Goal: Information Seeking & Learning: Find specific fact

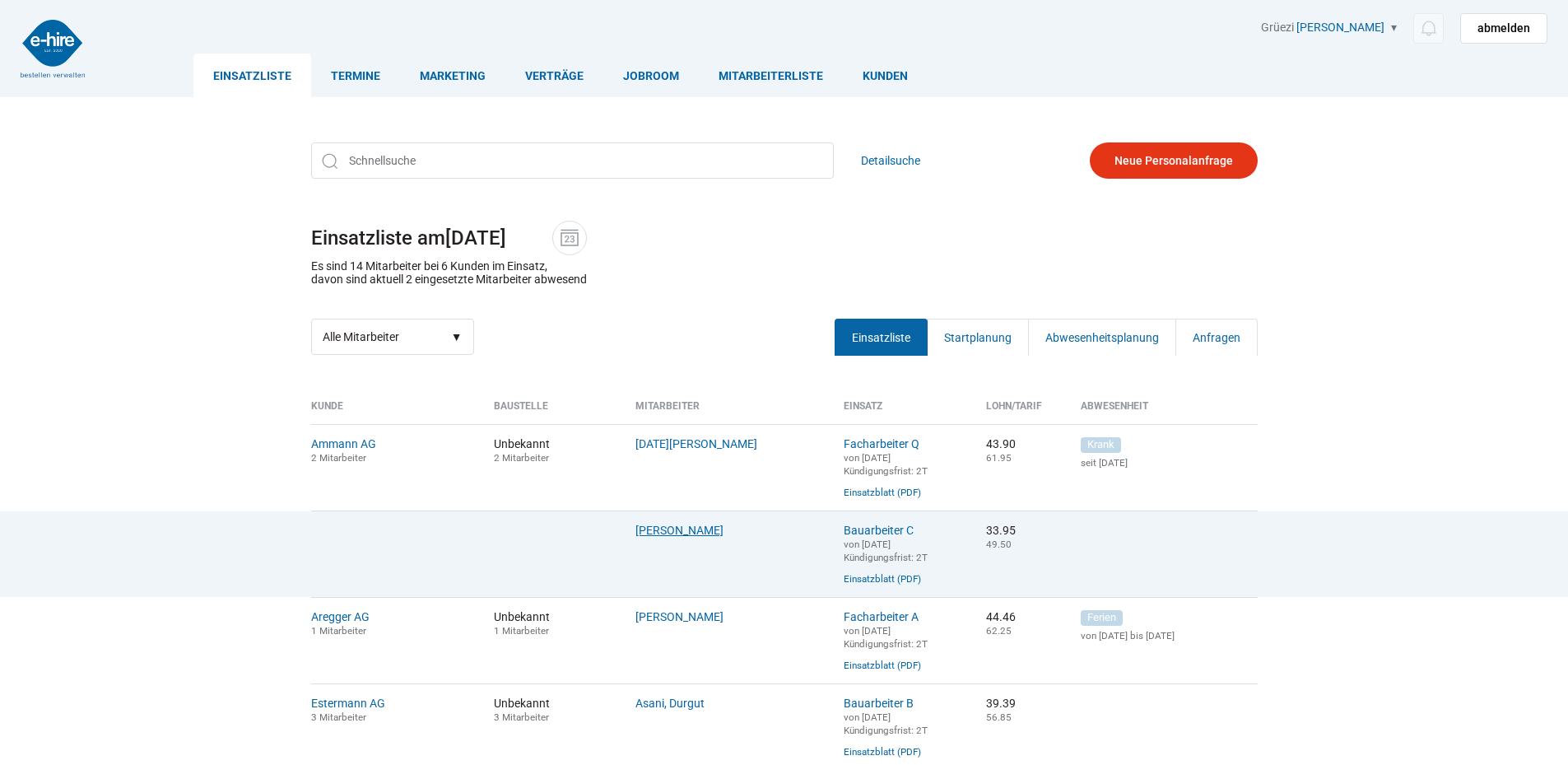
click at [648, 537] on link "Orji, Anthony" at bounding box center [679, 530] width 88 height 13
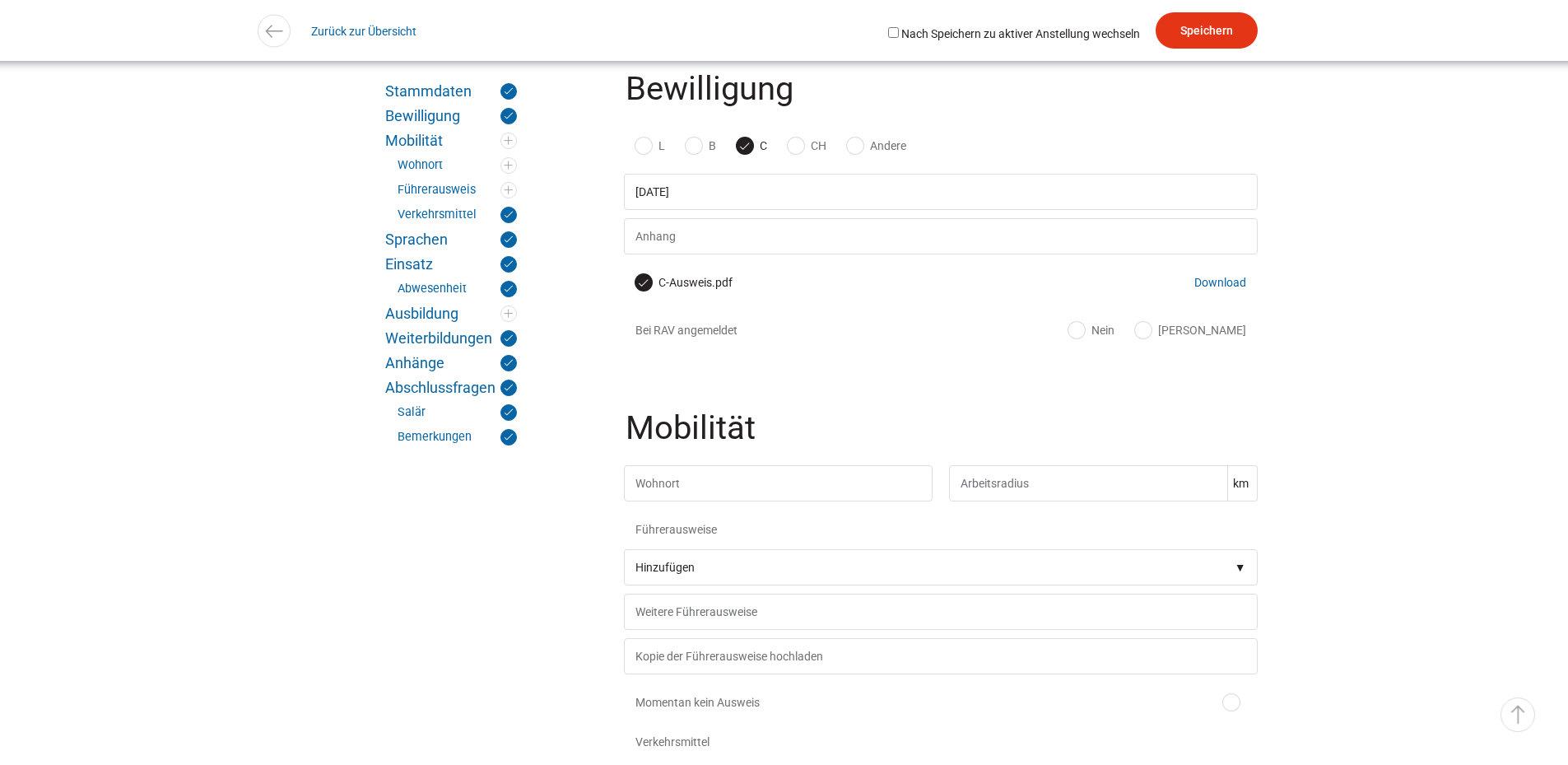
scroll to position [1666, 0]
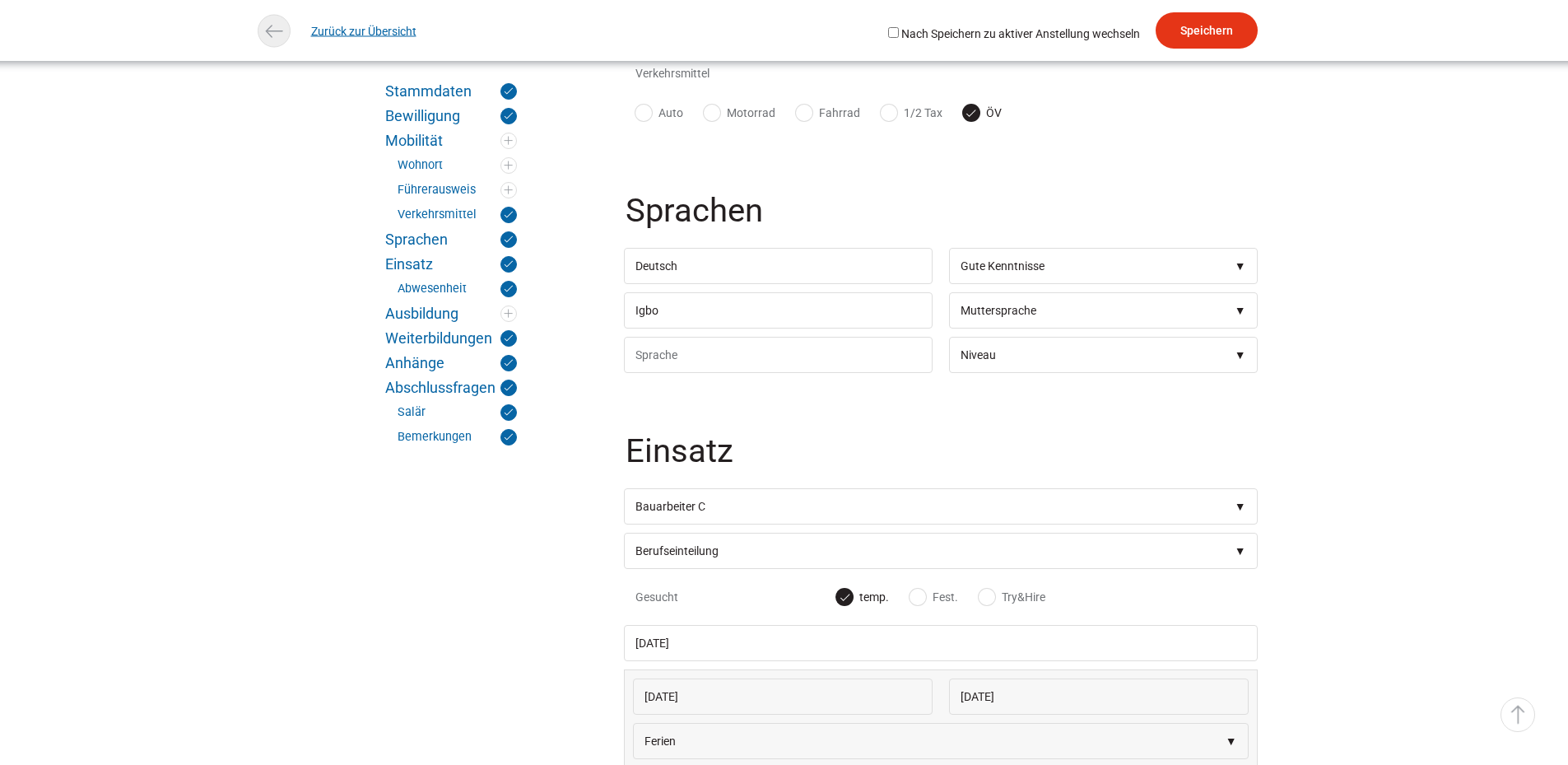
click at [387, 24] on link "Zurück zur Übersicht" at bounding box center [364, 31] width 106 height 37
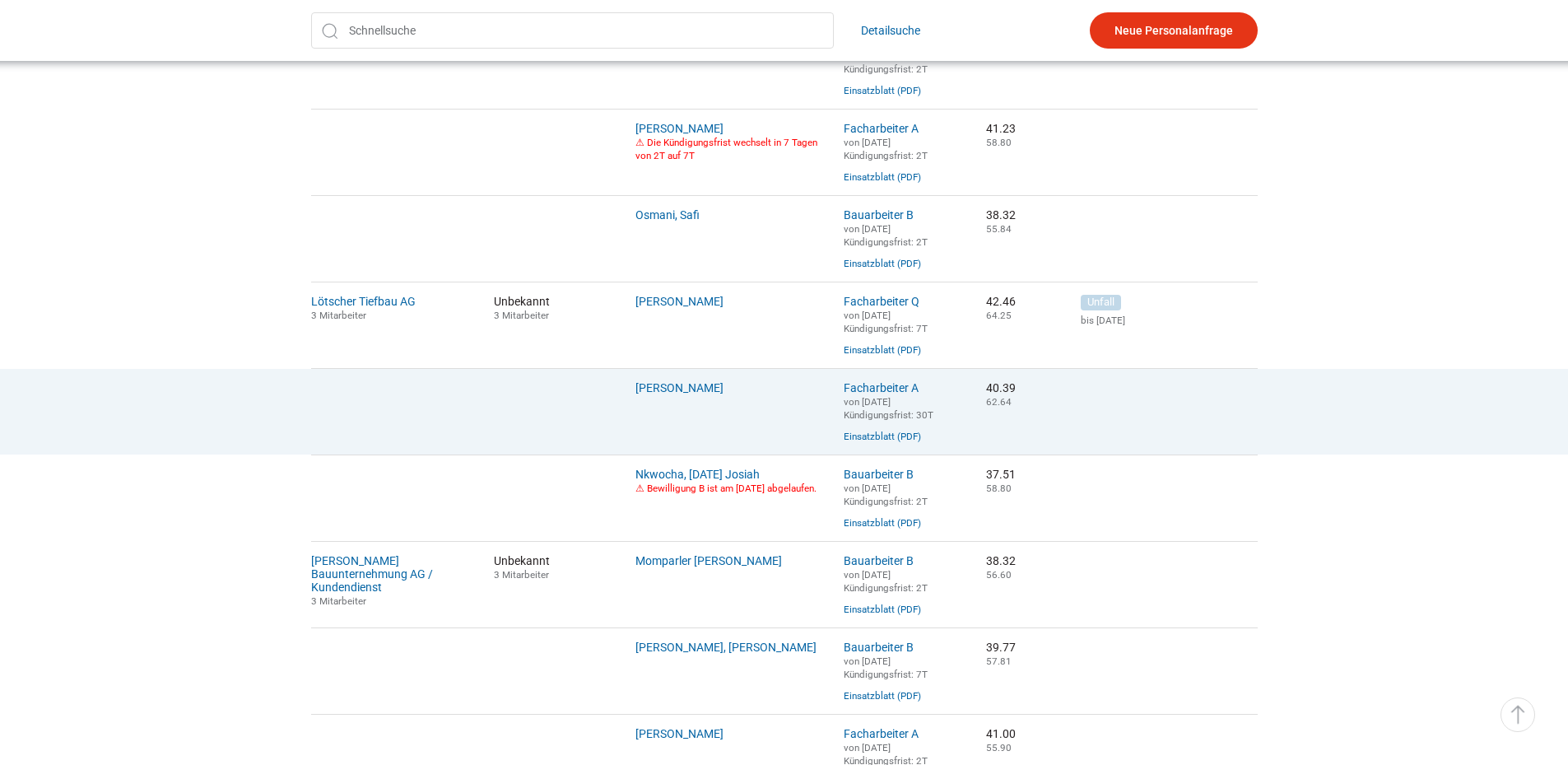
scroll to position [1060, 0]
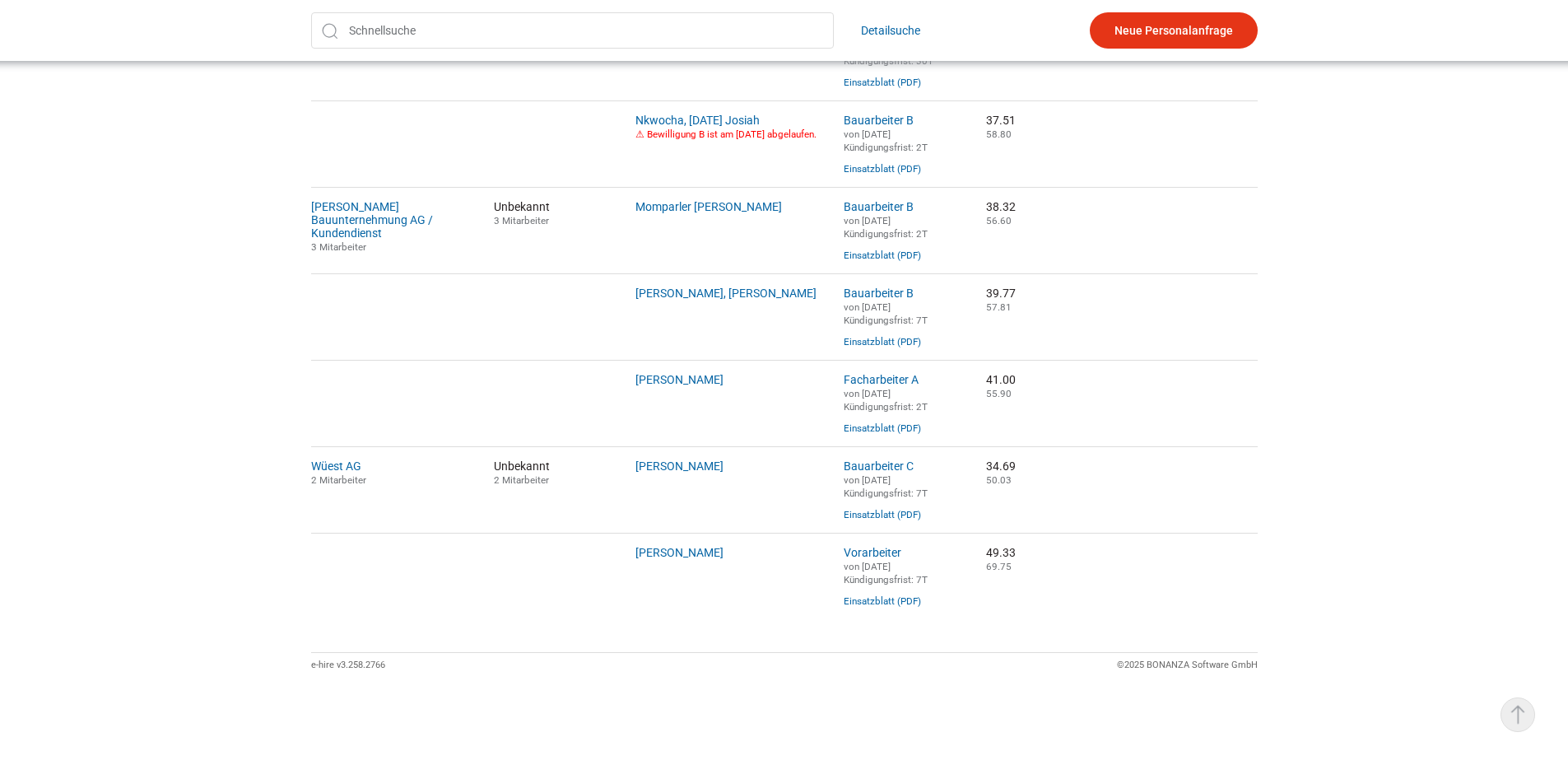
click at [1517, 713] on link "▵ Nach oben" at bounding box center [1517, 714] width 35 height 35
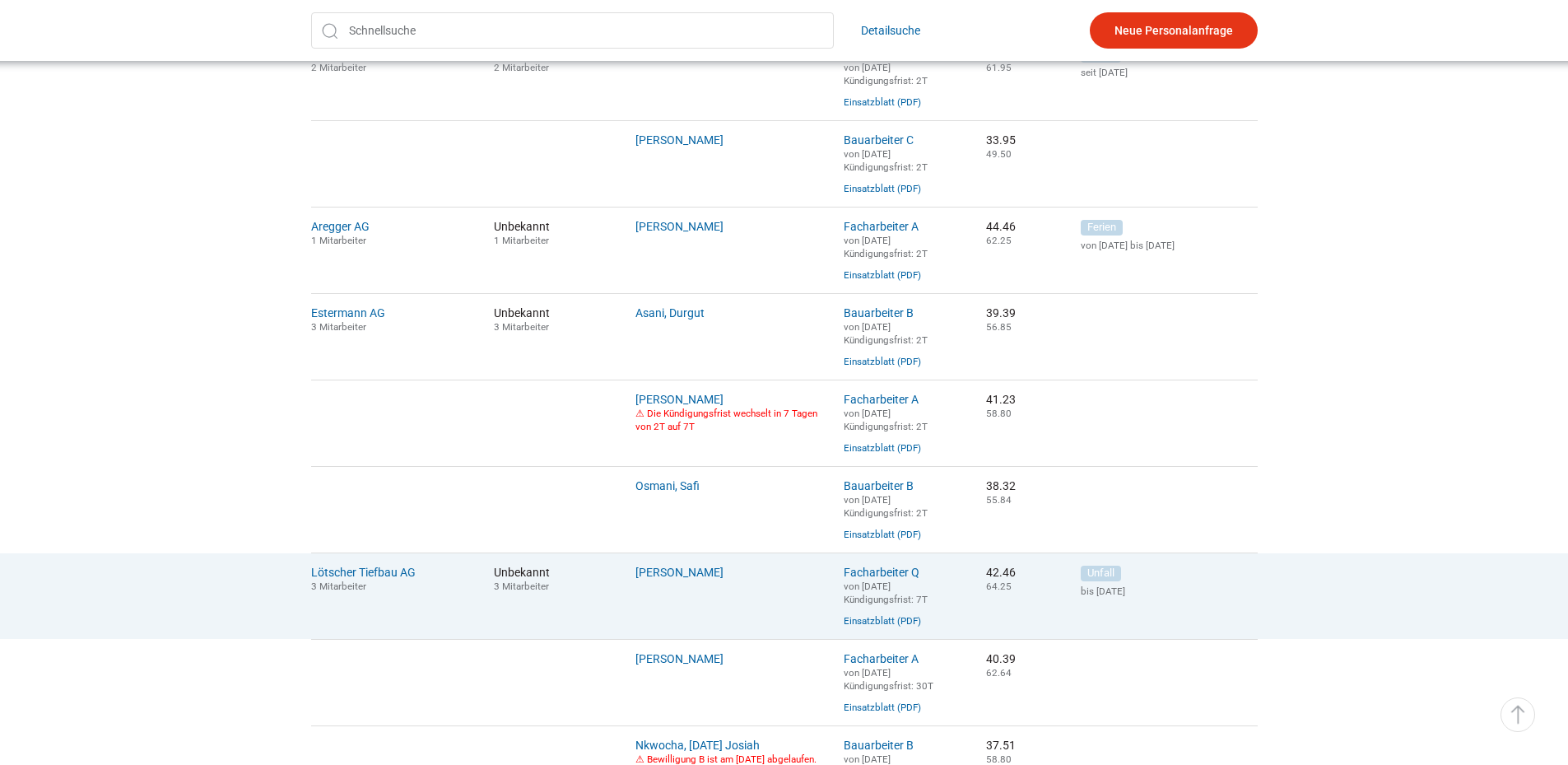
scroll to position [412, 0]
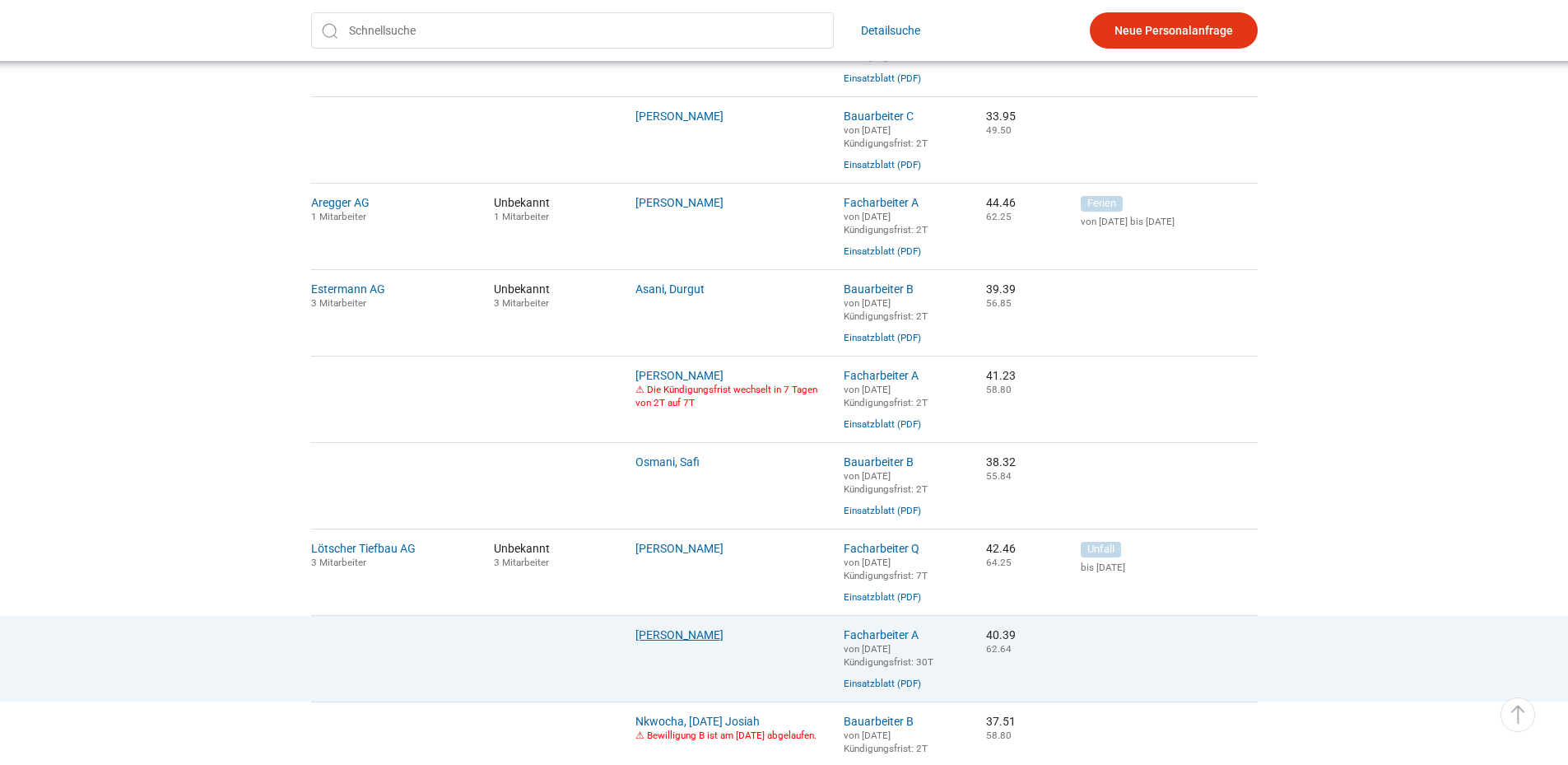
click at [676, 641] on link "Lulay, Hagos" at bounding box center [679, 634] width 88 height 13
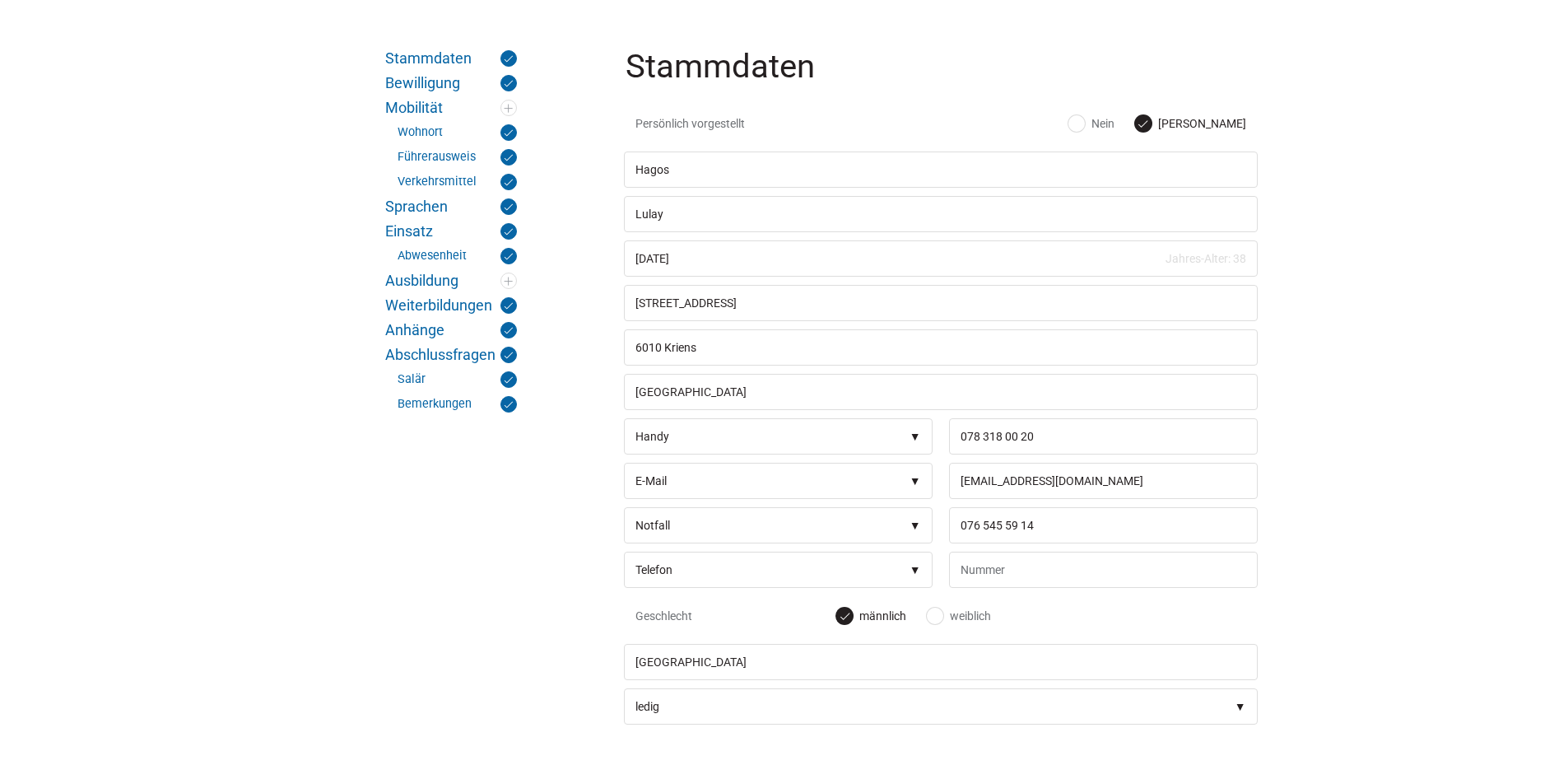
scroll to position [329, 0]
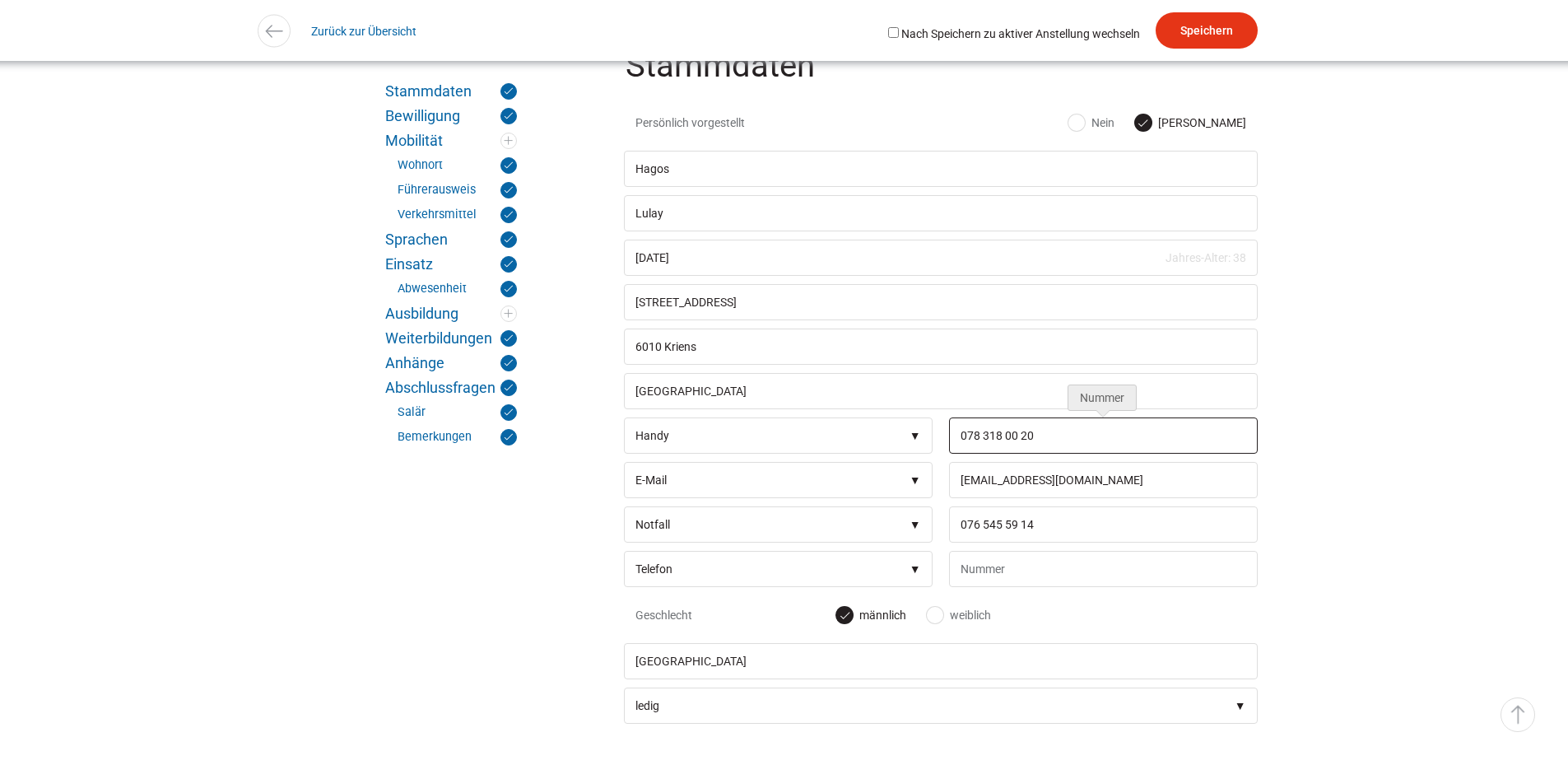
click at [1080, 432] on input "078 318 00 20" at bounding box center [1104, 436] width 309 height 36
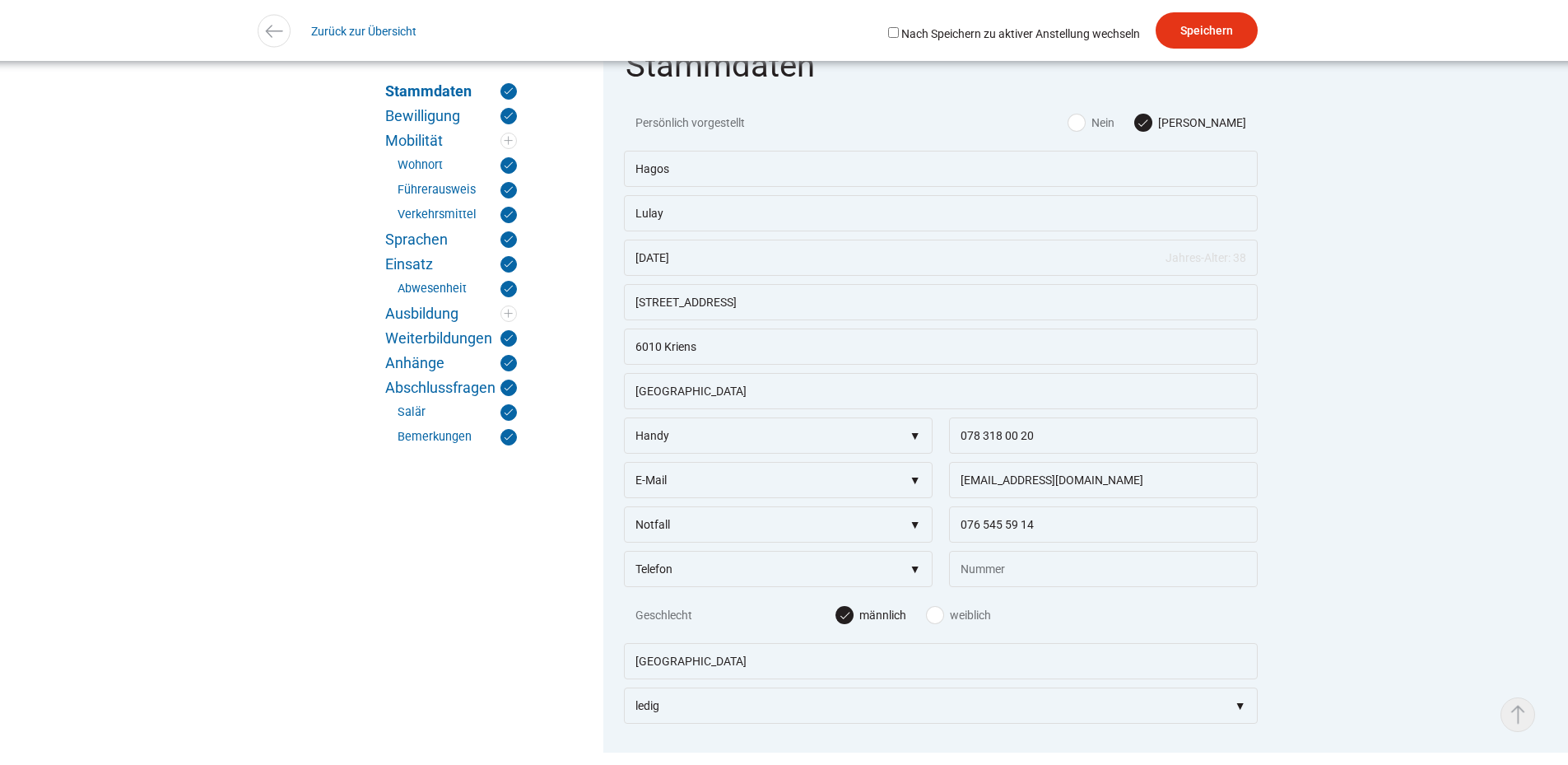
click at [1518, 724] on link "▵ Nach oben" at bounding box center [1517, 714] width 35 height 35
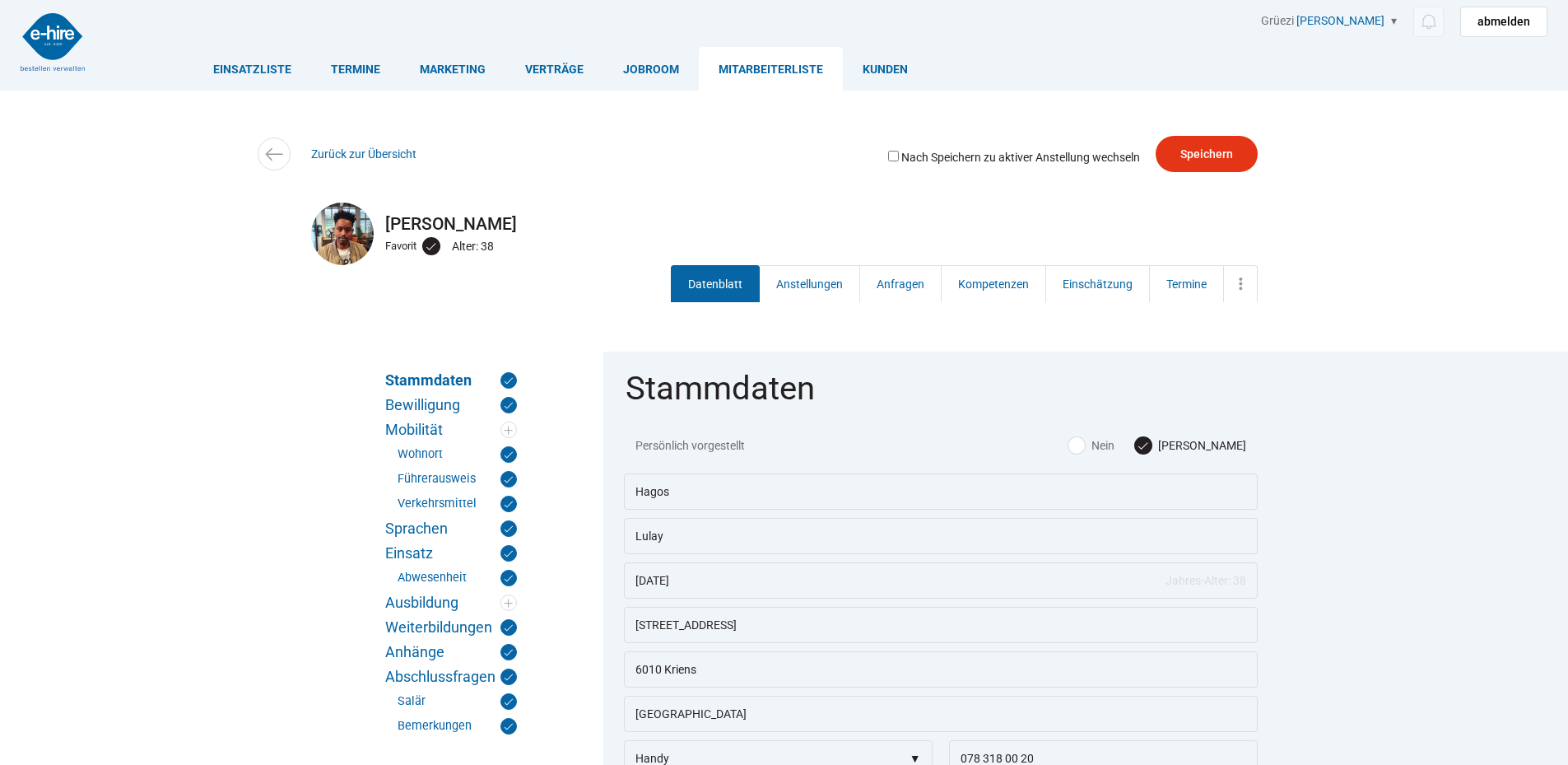
scroll to position [0, 0]
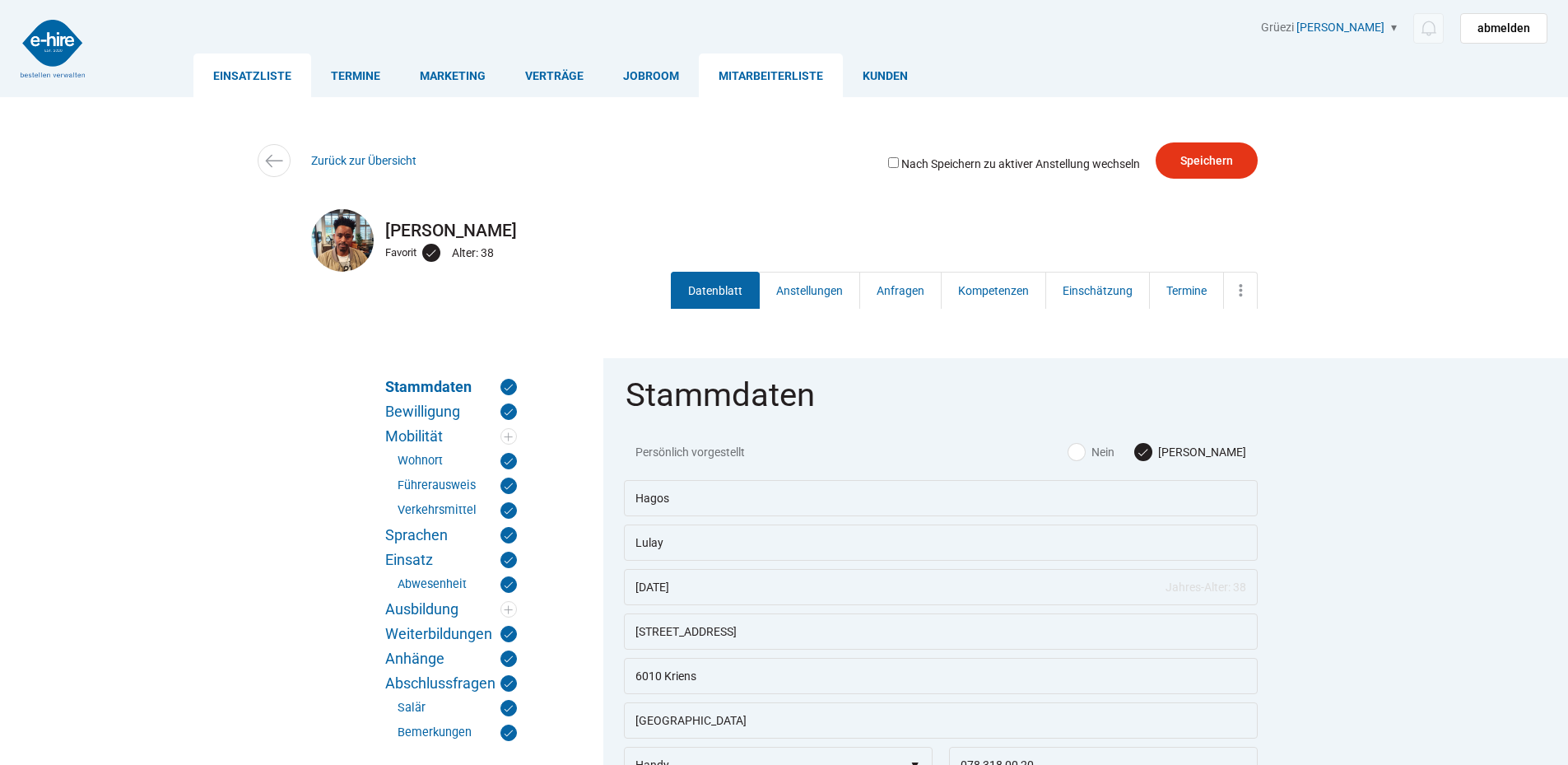
click at [222, 73] on link "Einsatzliste" at bounding box center [252, 75] width 118 height 43
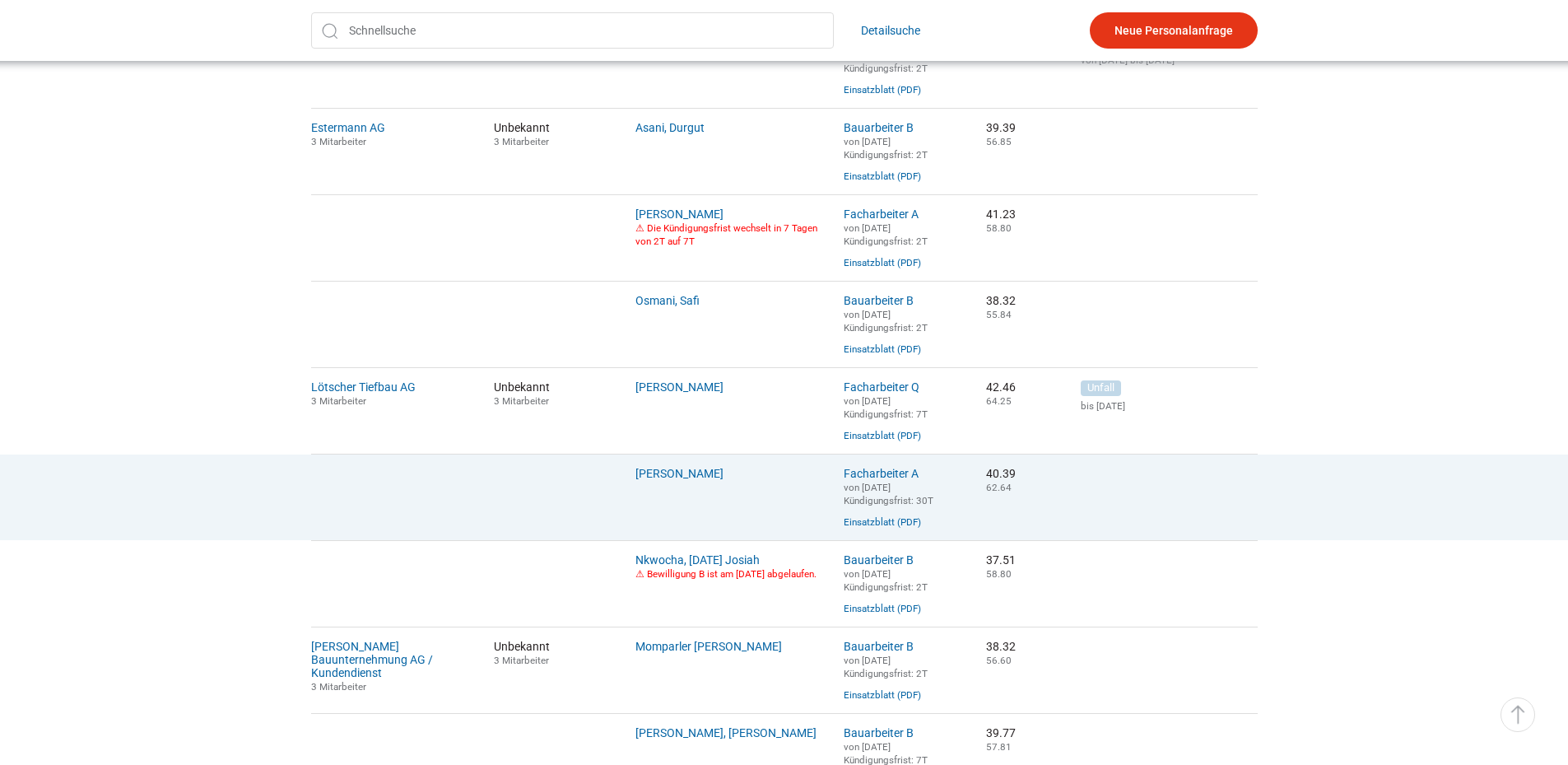
scroll to position [576, 0]
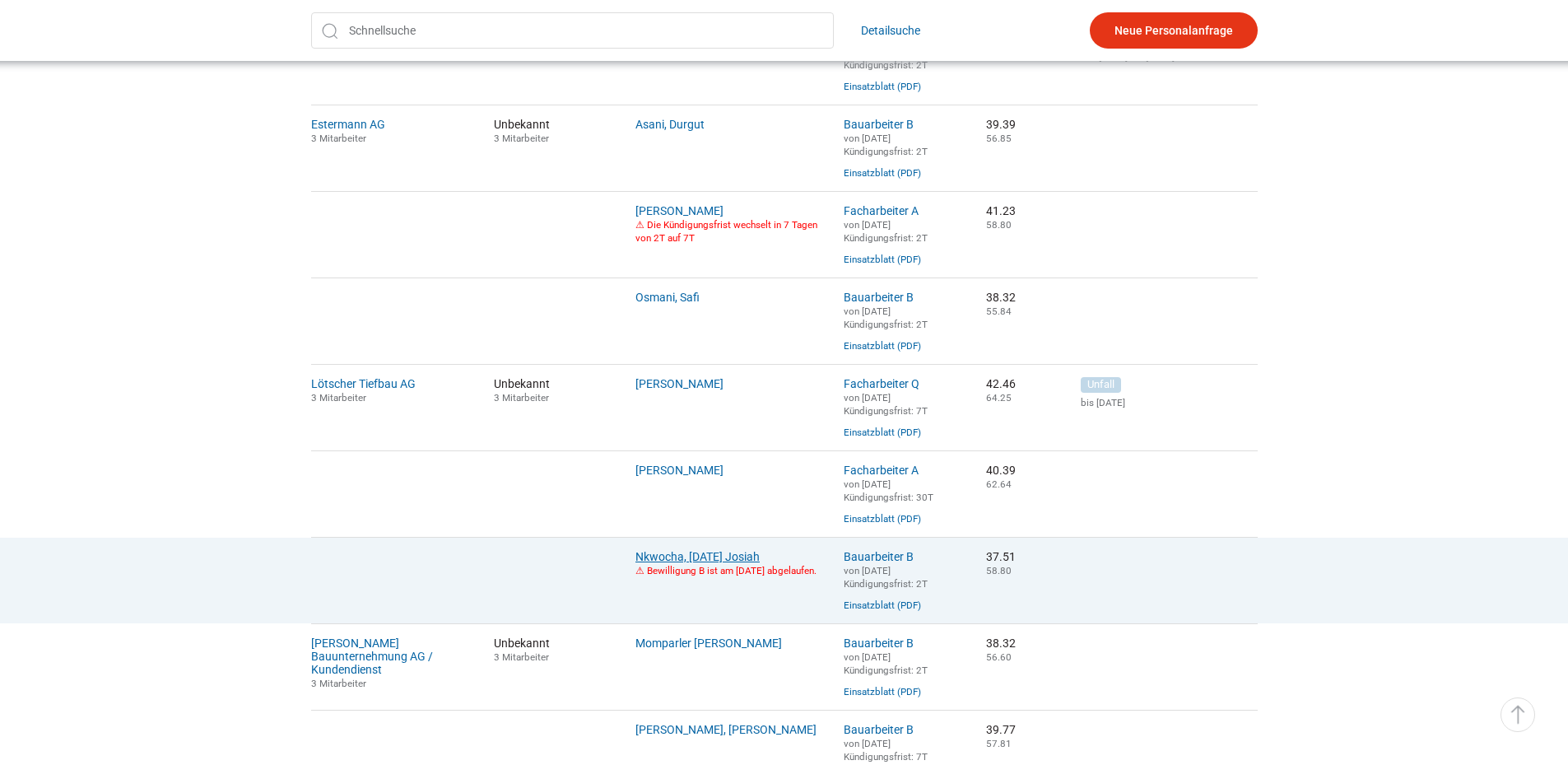
click at [680, 563] on link "Nkwocha, Sunday Josiah" at bounding box center [697, 557] width 124 height 13
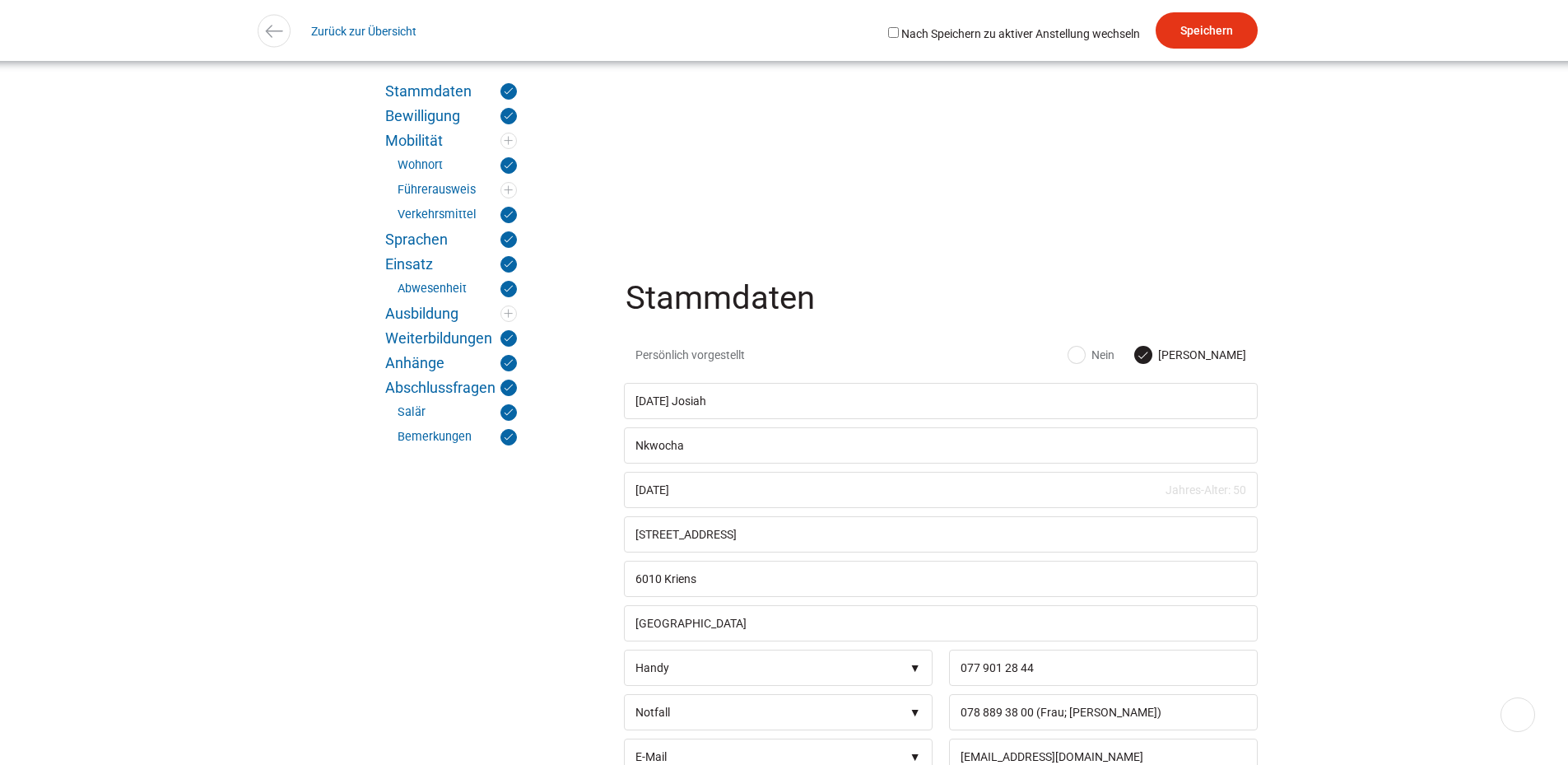
scroll to position [329, 0]
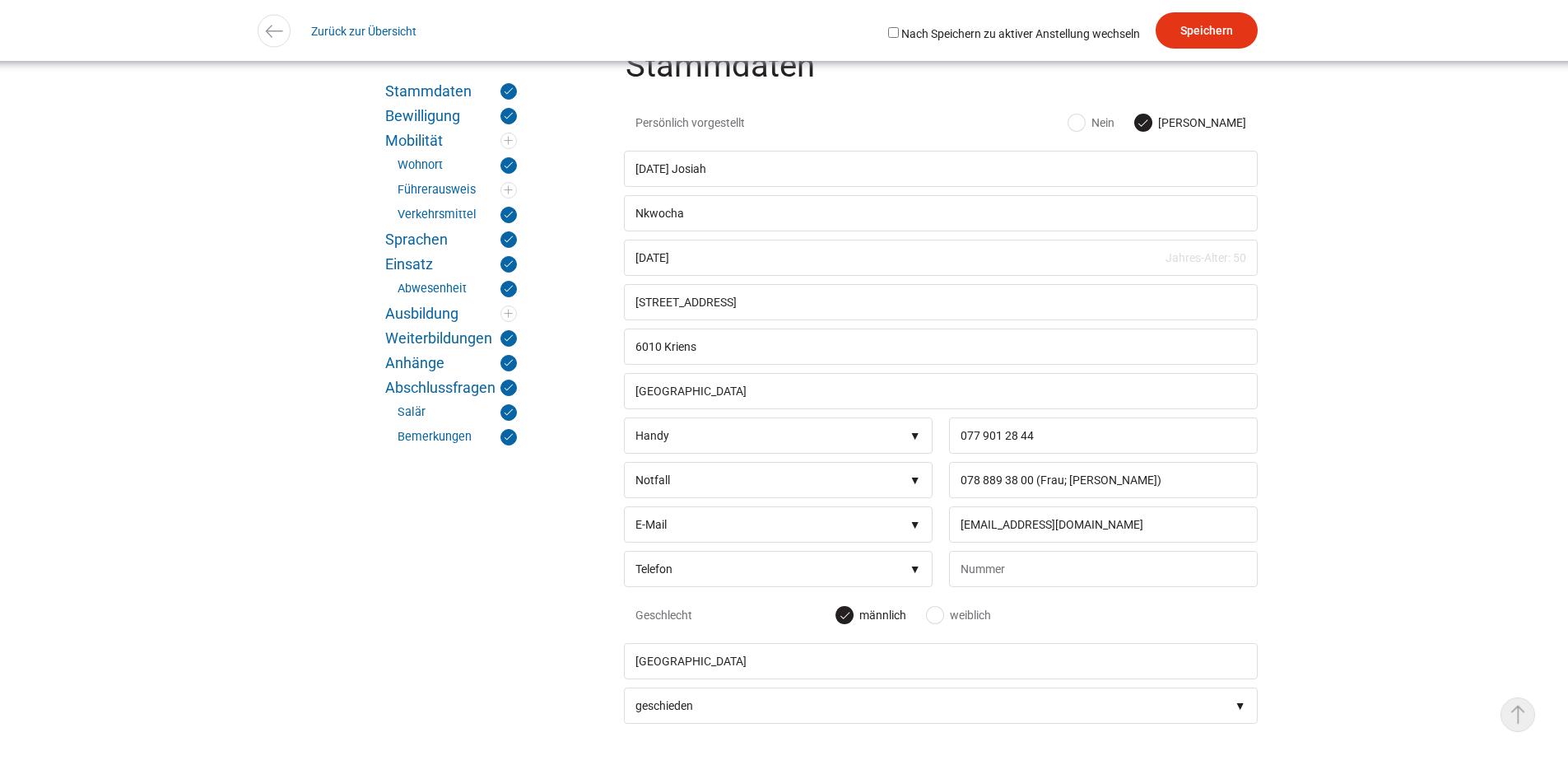
click at [1520, 715] on link "▵ Nach oben" at bounding box center [1517, 714] width 35 height 35
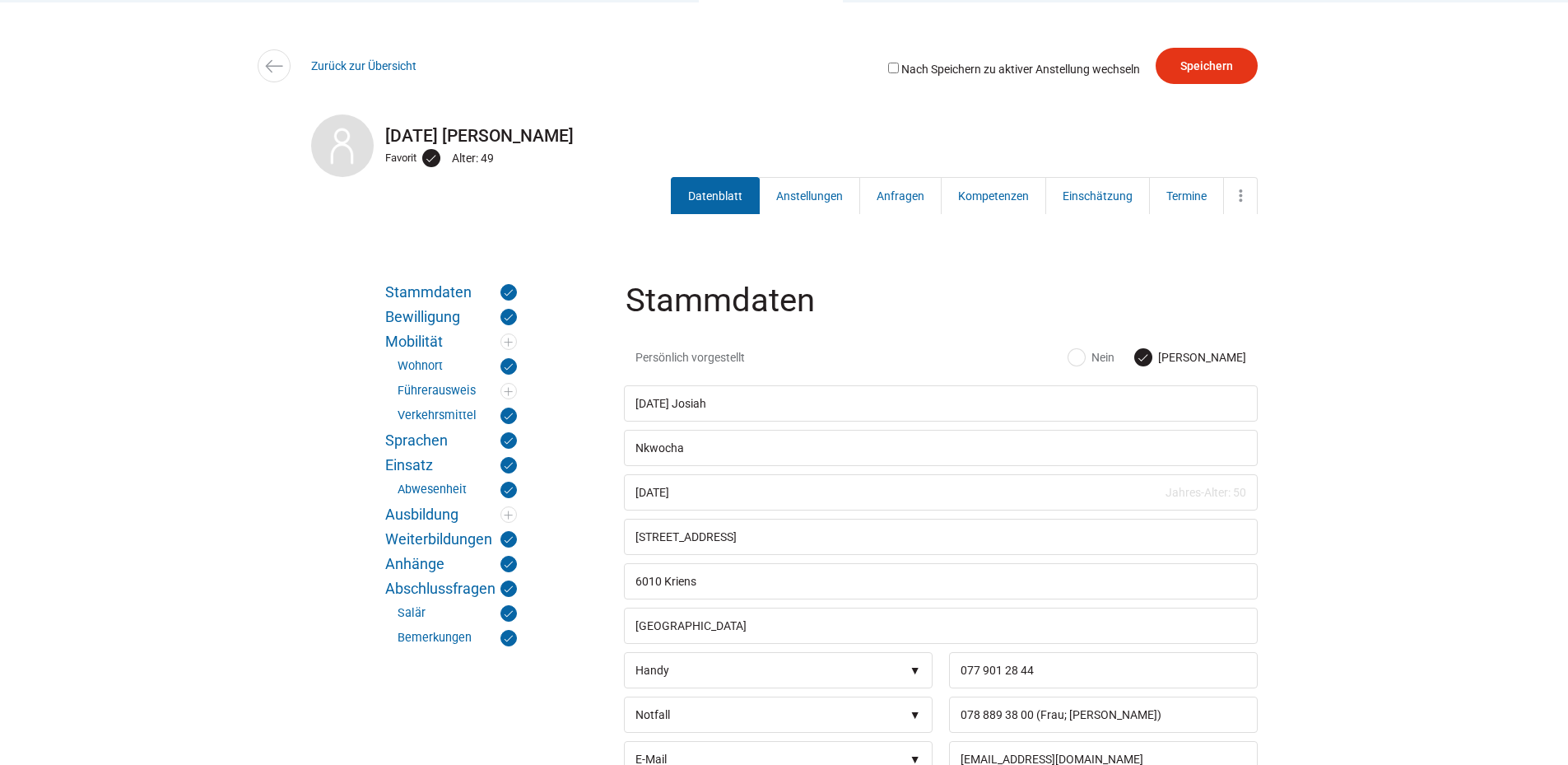
scroll to position [0, 0]
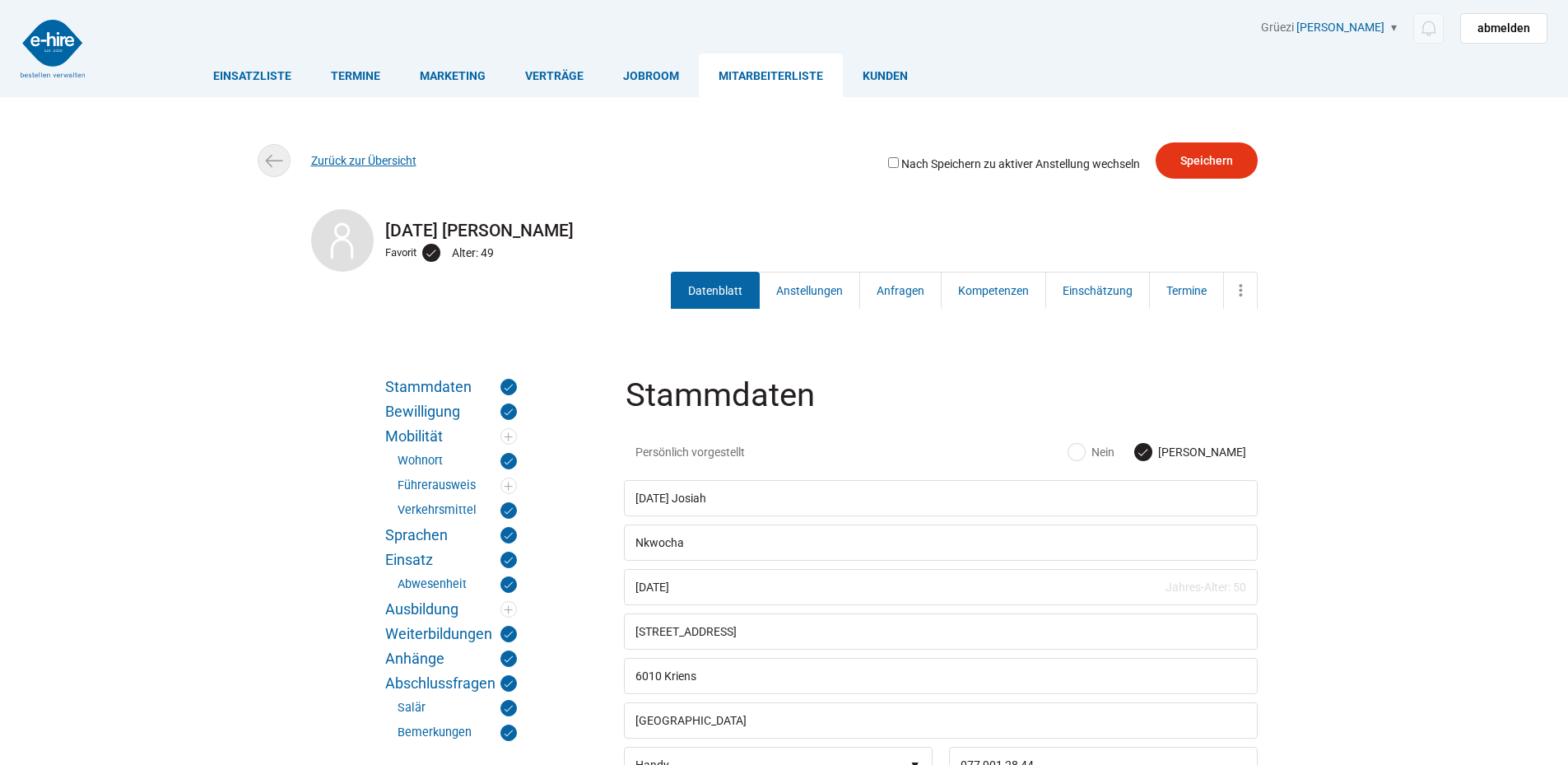
click at [330, 158] on link "Zurück zur Übersicht" at bounding box center [364, 160] width 106 height 13
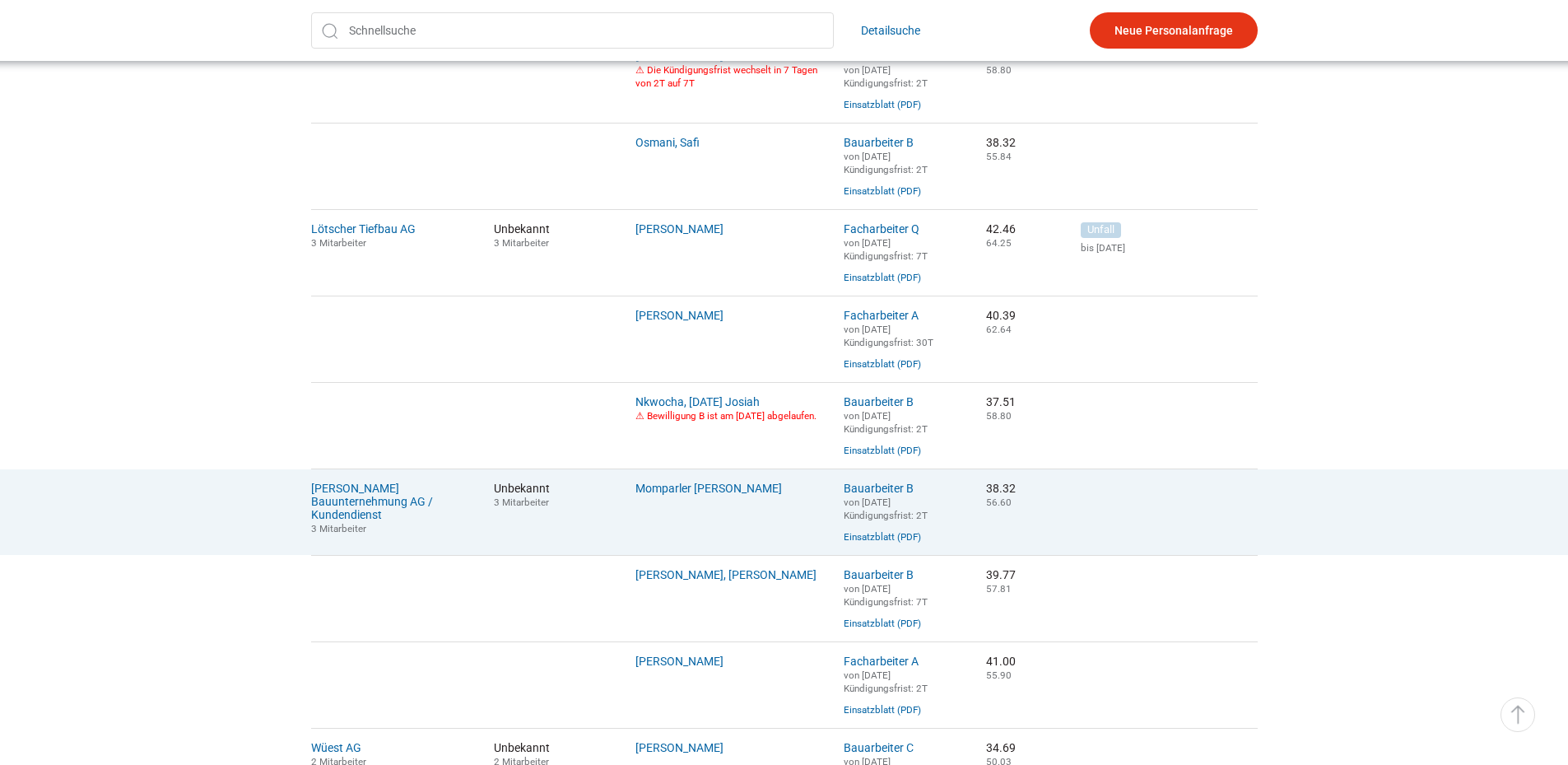
scroll to position [741, 0]
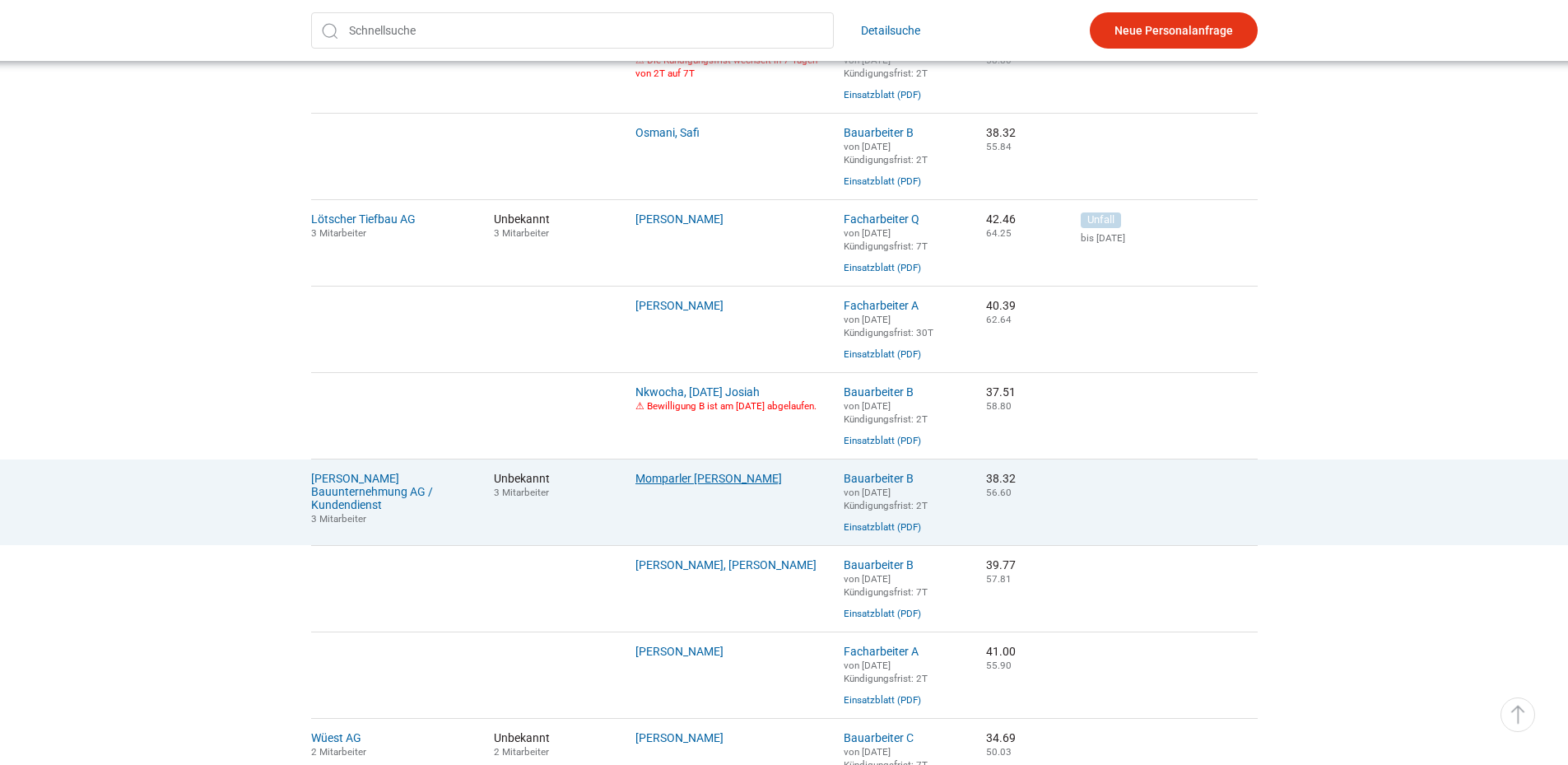
click at [673, 485] on link "Momparler Martinez, Sergio" at bounding box center [708, 478] width 147 height 13
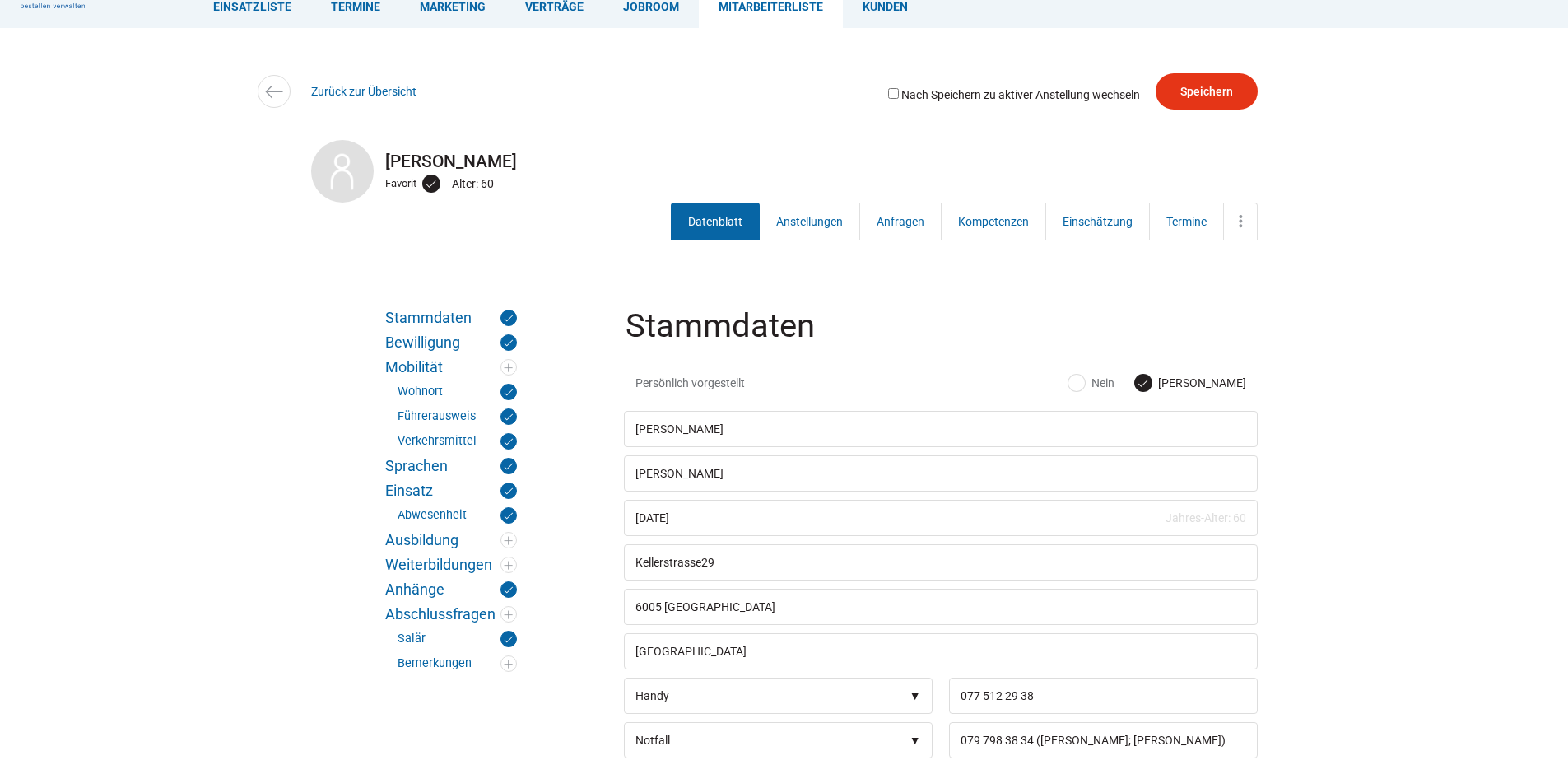
scroll to position [165, 0]
